Goal: Check status: Check status

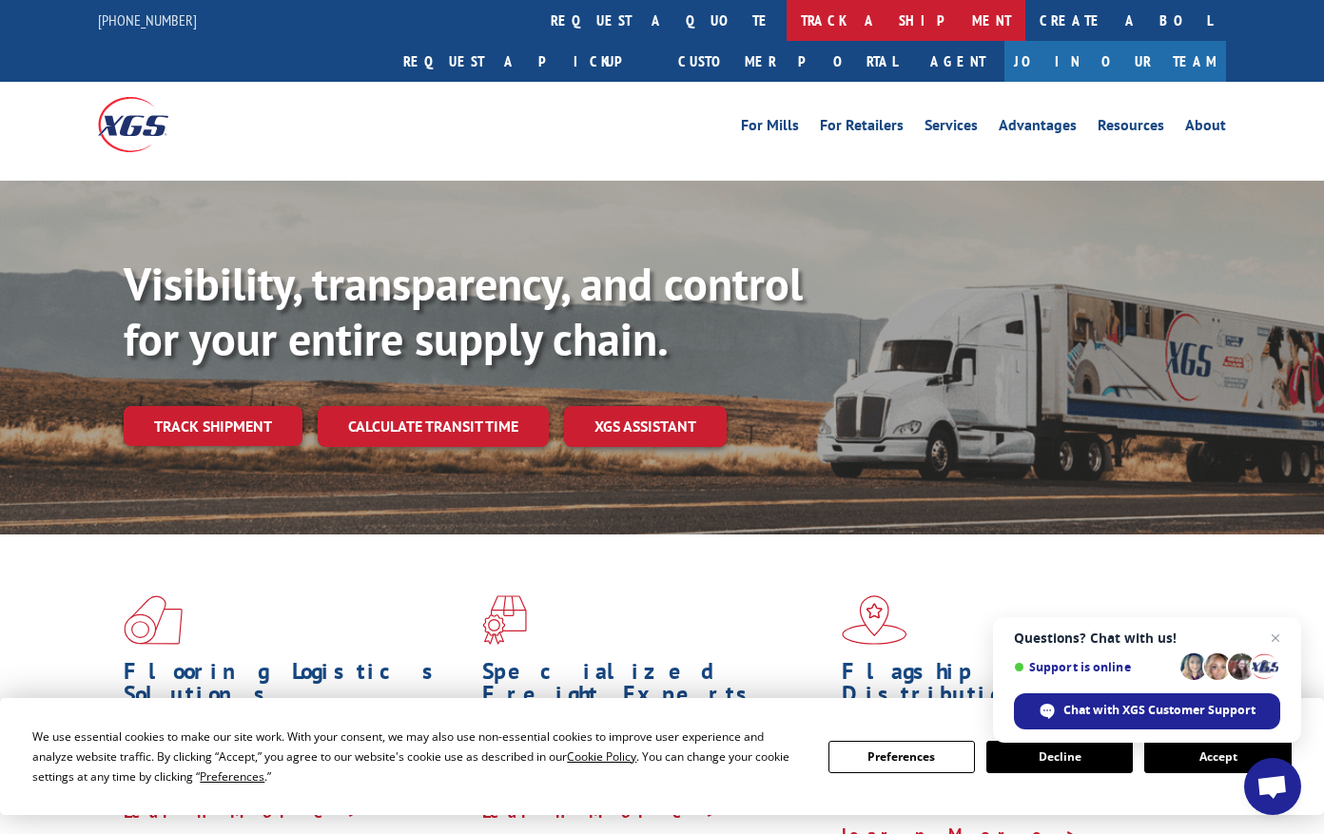
click at [786, 26] on link "track a shipment" at bounding box center [905, 20] width 239 height 41
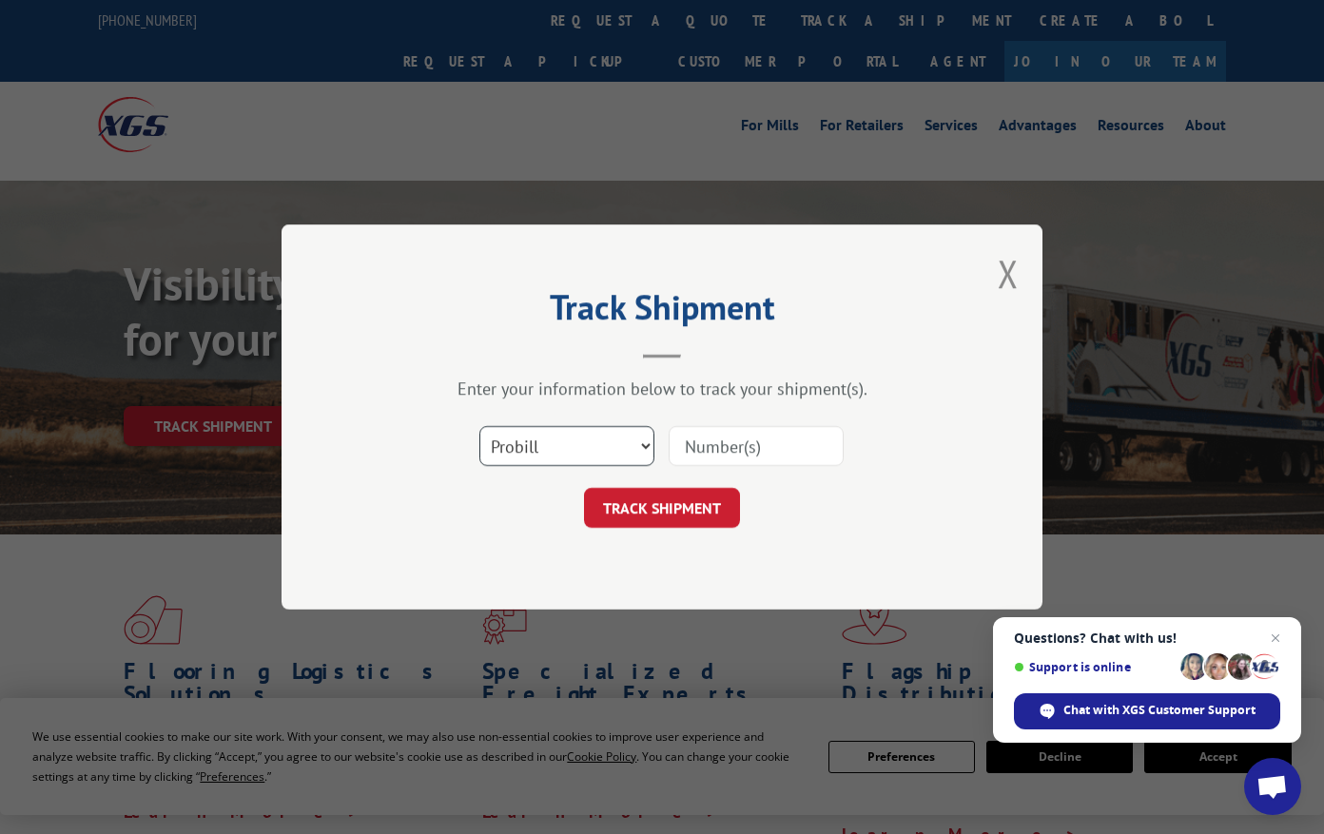
drag, startPoint x: 530, startPoint y: 454, endPoint x: 525, endPoint y: 464, distance: 10.6
click at [530, 454] on select "Select category... Probill BOL PO" at bounding box center [566, 446] width 175 height 40
select select "po"
click at [479, 426] on select "Select category... Probill BOL PO" at bounding box center [566, 446] width 175 height 40
click at [715, 446] on input at bounding box center [755, 446] width 175 height 40
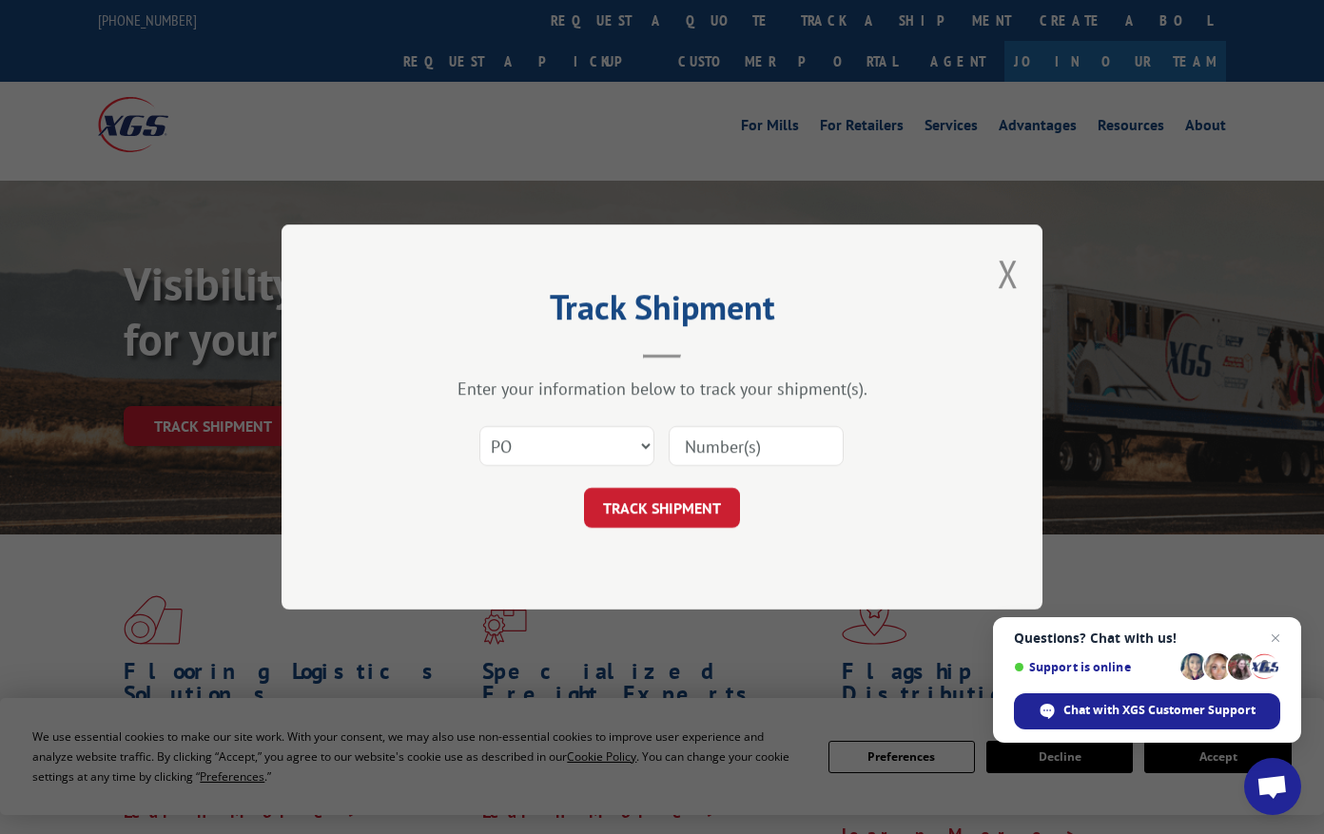
paste input "46508613"
type input "46508613"
drag, startPoint x: 670, startPoint y: 525, endPoint x: 670, endPoint y: 513, distance: 11.4
click at [669, 525] on button "TRACK SHIPMENT" at bounding box center [662, 508] width 156 height 40
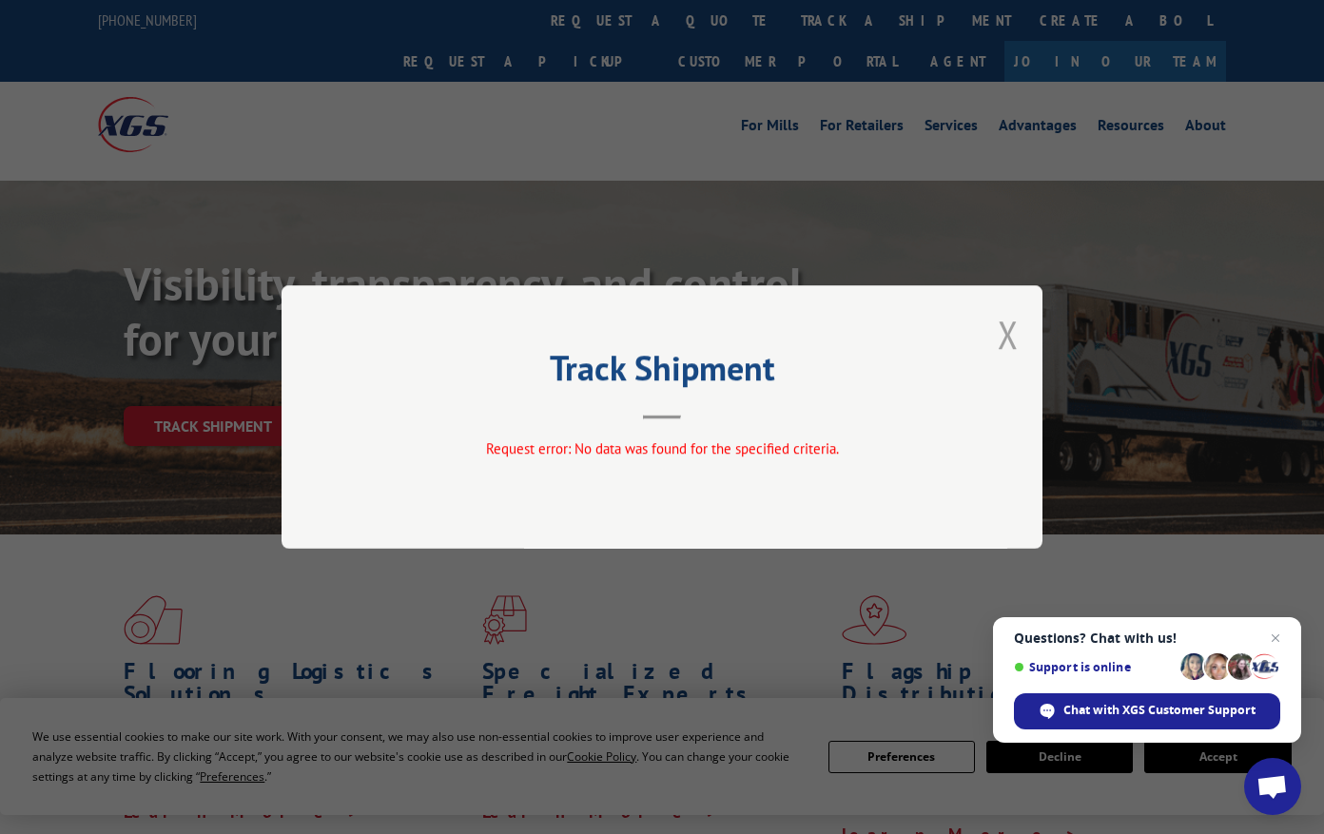
click at [1012, 334] on button "Close modal" at bounding box center [1007, 334] width 21 height 50
